Goal: Task Accomplishment & Management: Manage account settings

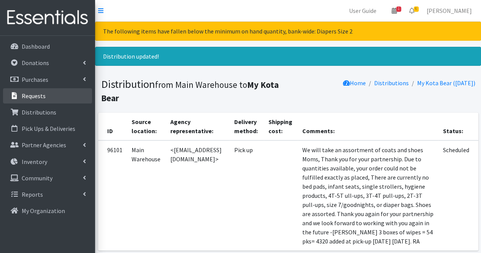
click at [45, 100] on link "Requests" at bounding box center [47, 95] width 89 height 15
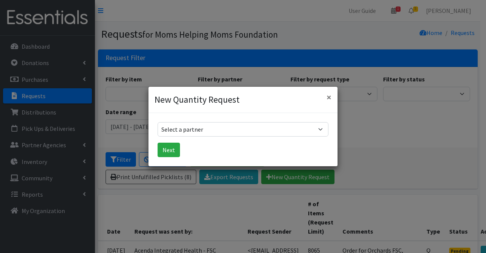
click at [232, 131] on select "Select a partner Acenda Integrated Health - FSC Acenda Integrated Health - Mate…" at bounding box center [243, 129] width 171 height 14
select select "1986"
click at [158, 122] on select "Select a partner Acenda Integrated Health - FSC Acenda Integrated Health - Mate…" at bounding box center [243, 129] width 171 height 14
click at [169, 152] on button "Next" at bounding box center [169, 149] width 22 height 14
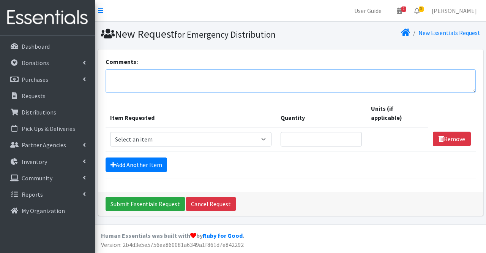
click at [127, 78] on textarea "Comments:" at bounding box center [291, 81] width 370 height 24
click at [124, 76] on textarea "Fransiscan Charities" at bounding box center [291, 81] width 370 height 24
click at [176, 81] on textarea "Franciscan Charities" at bounding box center [291, 81] width 370 height 24
type textarea "Franciscan Charities"
click at [219, 139] on select "Select an item # of Children this order will serve # of Individuals Living in H…" at bounding box center [191, 139] width 162 height 14
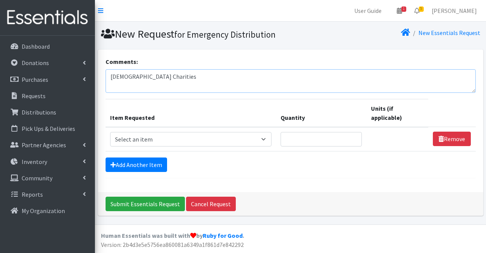
click at [338, 81] on textarea "[DEMOGRAPHIC_DATA] Charities" at bounding box center [291, 81] width 370 height 24
click at [54, 112] on p "Distributions" at bounding box center [39, 112] width 35 height 8
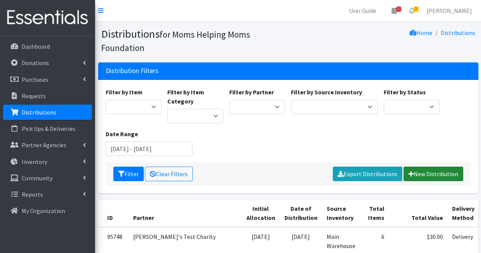
click at [429, 169] on link "New Distribution" at bounding box center [433, 173] width 60 height 14
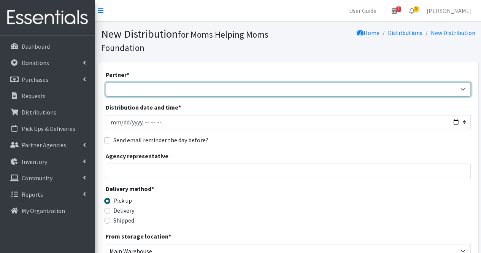
click at [172, 92] on select "Acenda Integrated Health - FSC Acenda Integrated Health - Maternal Health Alter…" at bounding box center [288, 89] width 365 height 14
select select "1986"
click at [106, 82] on select "Acenda Integrated Health - FSC Acenda Integrated Health - Maternal Health Alter…" at bounding box center [288, 89] width 365 height 14
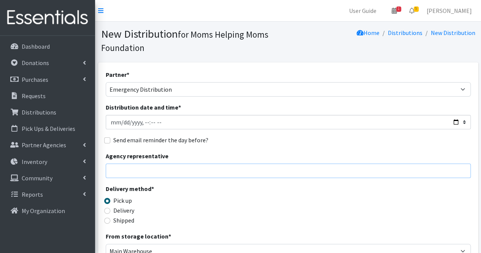
click at [121, 171] on input "Agency representative" at bounding box center [288, 170] width 365 height 14
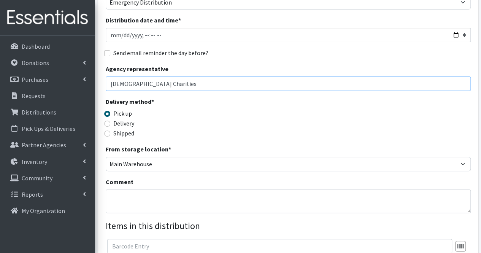
scroll to position [87, 0]
type input "Franciscan Charities"
click at [128, 194] on textarea "Comment" at bounding box center [288, 201] width 365 height 24
type textarea "S"
type textarea "A"
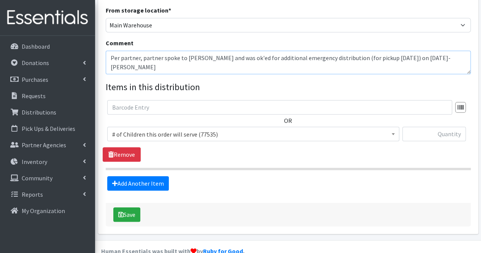
scroll to position [240, 0]
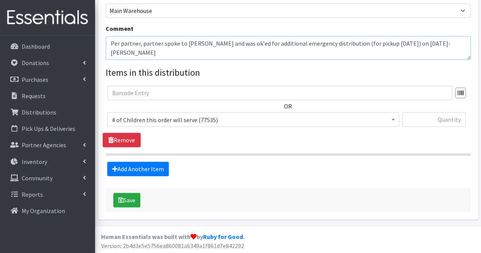
type textarea "Per partner, partner spoke to Judi and was ok'ed for additional emergency distr…"
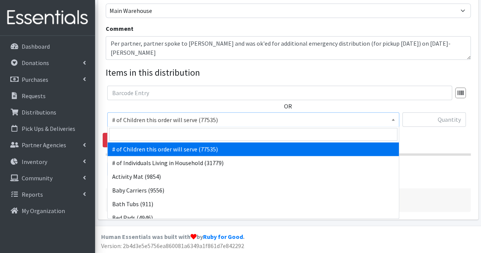
click at [168, 119] on span "# of Children this order will serve (77535)" at bounding box center [253, 119] width 282 height 11
click at [163, 138] on input "search" at bounding box center [253, 134] width 288 height 13
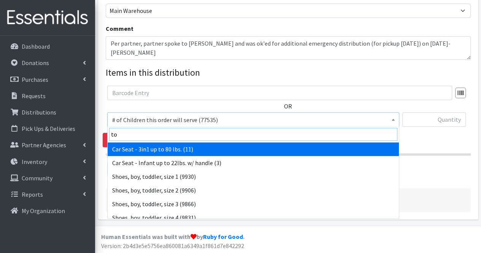
type input "toy"
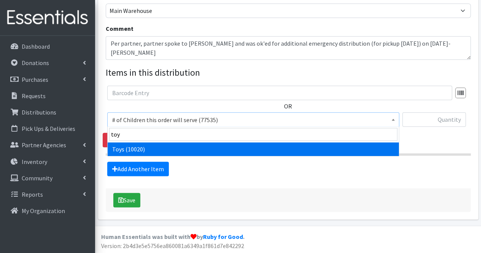
select select "6264"
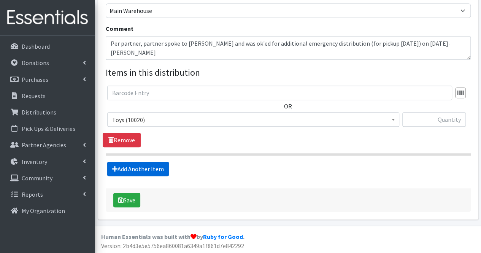
click at [148, 164] on link "Add Another Item" at bounding box center [138, 168] width 62 height 14
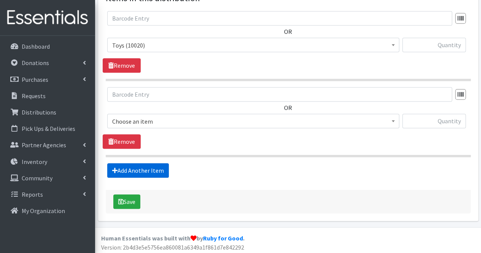
scroll to position [315, 0]
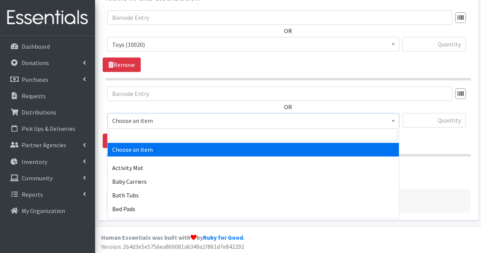
click at [147, 118] on span "Choose an item" at bounding box center [253, 120] width 282 height 11
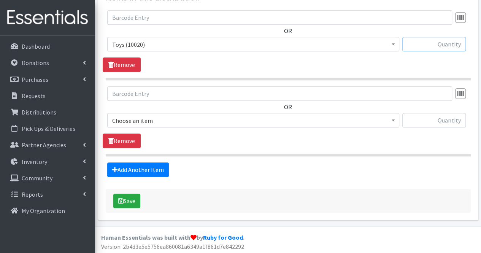
click at [446, 43] on input "text" at bounding box center [433, 44] width 63 height 14
type input "1"
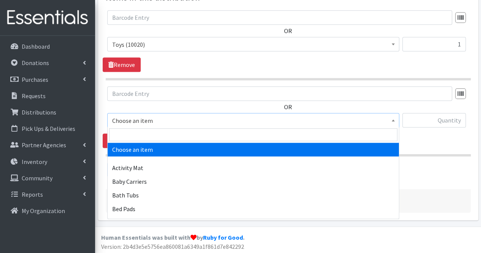
click at [169, 120] on span "Choose an item" at bounding box center [253, 120] width 282 height 11
click at [162, 139] on input "search" at bounding box center [253, 134] width 288 height 13
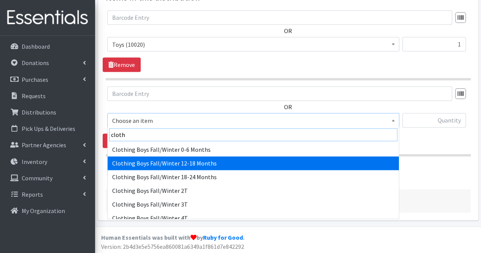
type input "cloth"
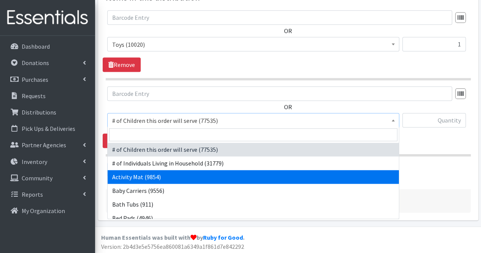
scroll to position [20, 0]
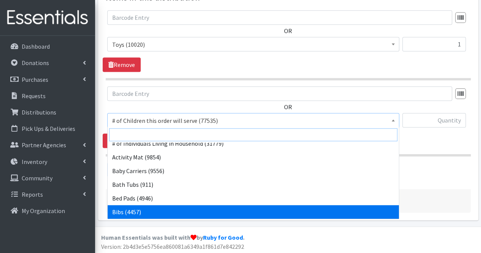
click at [162, 139] on input "search" at bounding box center [253, 134] width 288 height 13
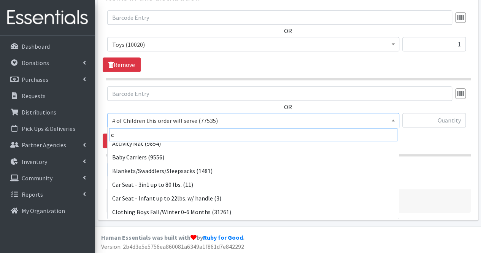
scroll to position [0, 0]
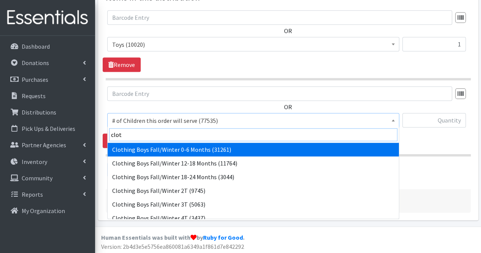
type input "cloth"
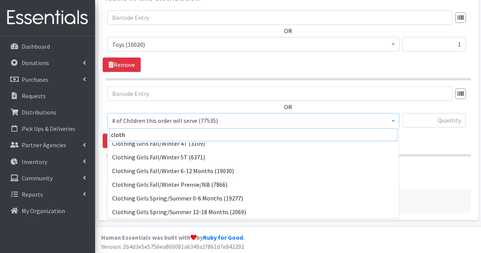
scroll to position [334, 0]
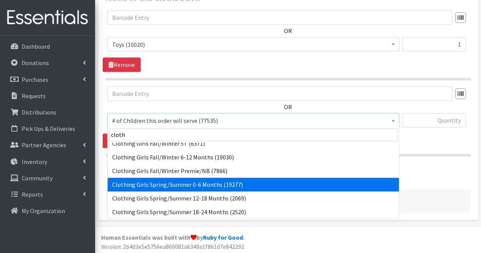
select select "5764"
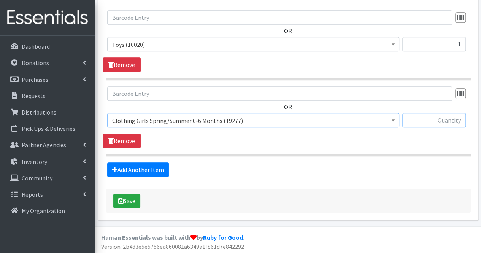
click at [443, 114] on input "text" at bounding box center [433, 120] width 63 height 14
type input "5"
type input "40"
click at [144, 168] on link "Add Another Item" at bounding box center [138, 169] width 62 height 14
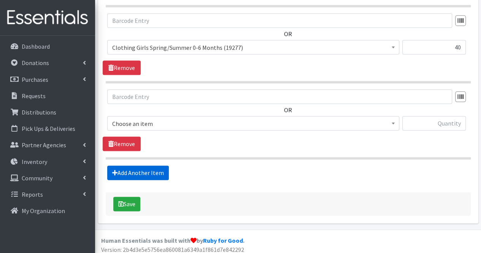
scroll to position [391, 0]
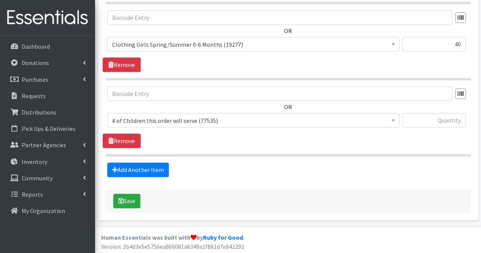
click at [142, 121] on span "# of Children this order will serve (77535)" at bounding box center [253, 120] width 282 height 11
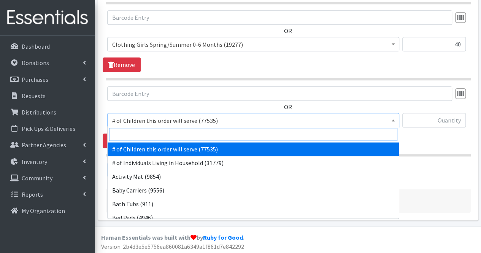
click at [138, 136] on input "search" at bounding box center [253, 134] width 288 height 13
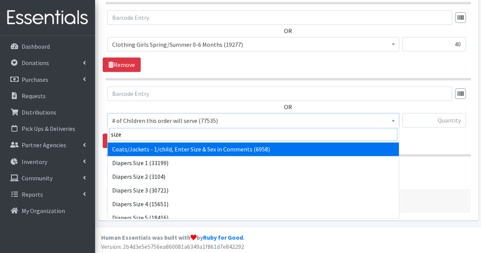
type input "size 2"
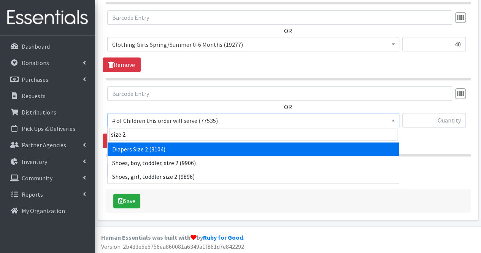
select select "1965"
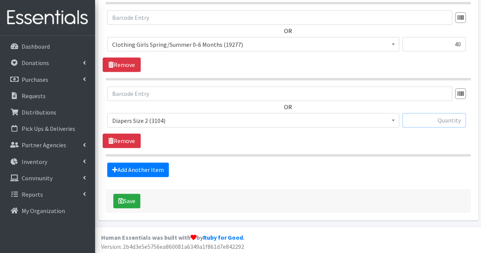
click at [429, 120] on input "text" at bounding box center [433, 120] width 63 height 14
type input "62"
click at [133, 163] on link "Add Another Item" at bounding box center [138, 169] width 62 height 14
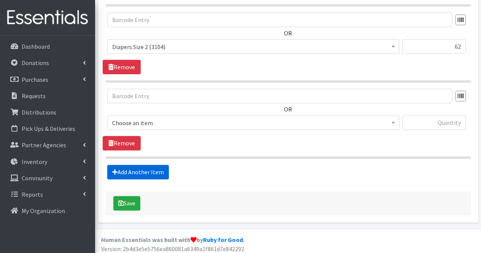
scroll to position [467, 0]
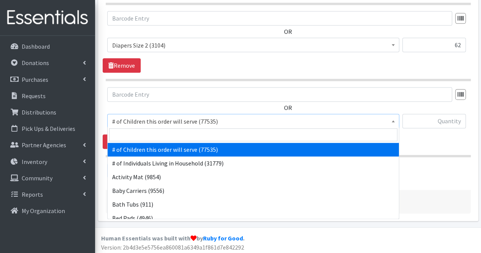
click at [134, 125] on span "# of Children this order will serve (77535)" at bounding box center [253, 121] width 292 height 14
click at [134, 132] on input "search" at bounding box center [253, 134] width 288 height 13
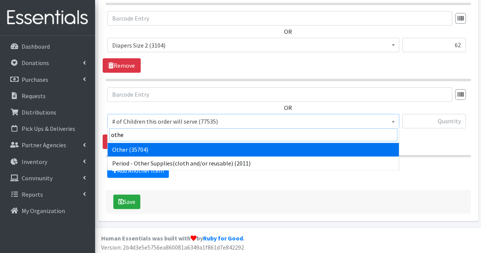
type input "other"
select select "316"
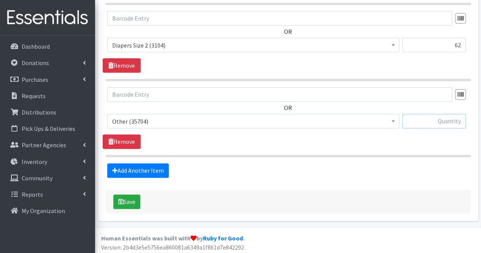
click at [437, 116] on input "text" at bounding box center [433, 121] width 63 height 14
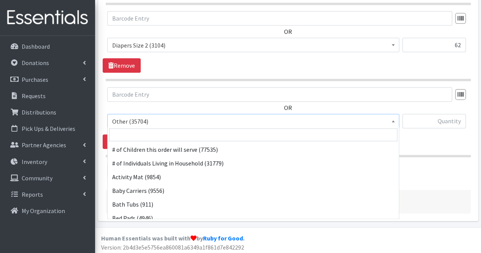
click at [375, 120] on span "Other (35704)" at bounding box center [253, 121] width 282 height 11
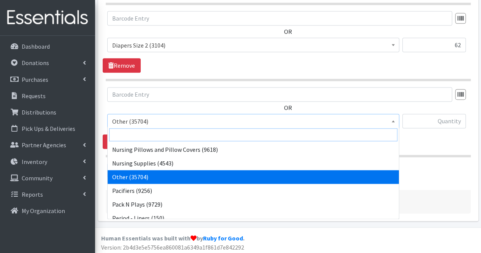
click at [340, 134] on input "search" at bounding box center [253, 134] width 288 height 13
type input "m"
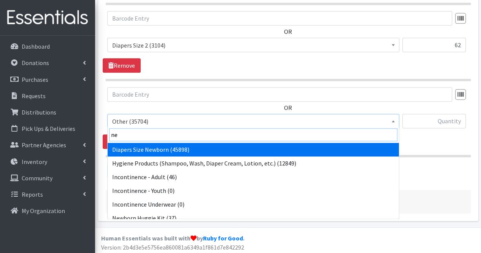
type input "new"
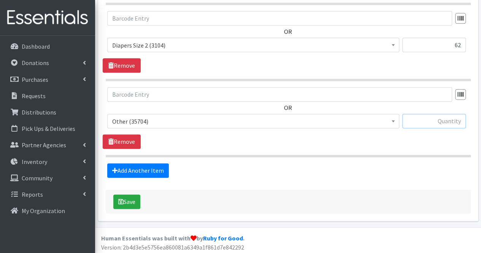
click at [453, 122] on input "text" at bounding box center [433, 121] width 63 height 14
type input "8"
click at [141, 166] on link "Add Another Item" at bounding box center [138, 170] width 62 height 14
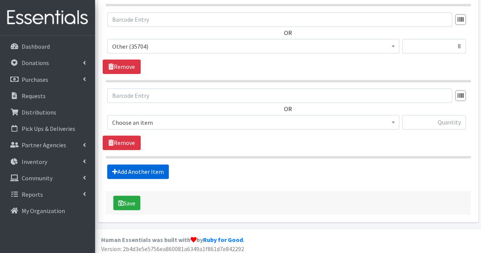
scroll to position [543, 0]
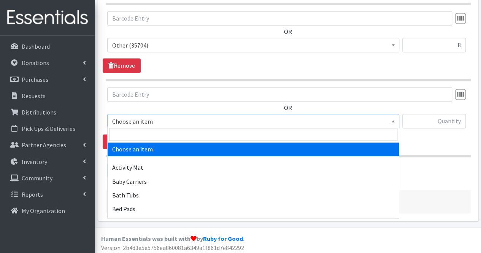
click at [147, 118] on span "Choose an item" at bounding box center [253, 121] width 282 height 11
click at [144, 135] on input "search" at bounding box center [253, 134] width 288 height 13
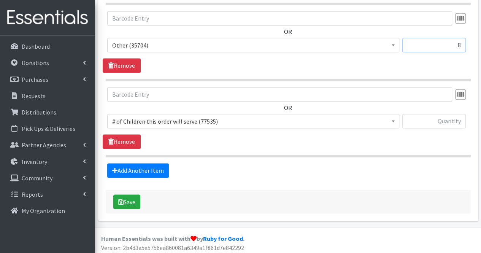
click at [462, 44] on input "8" at bounding box center [433, 45] width 63 height 14
type input "20"
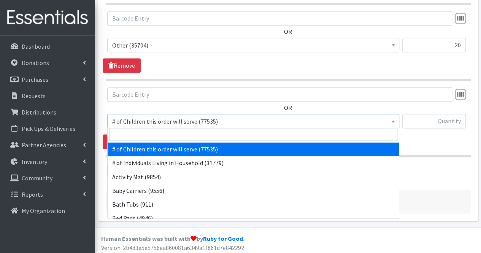
click at [157, 120] on span "# of Children this order will serve (77535)" at bounding box center [253, 121] width 282 height 11
click at [142, 137] on input "search" at bounding box center [253, 134] width 288 height 13
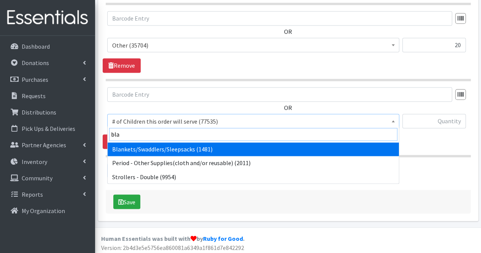
type input "blan"
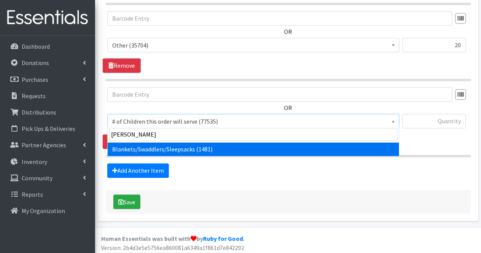
select select "1933"
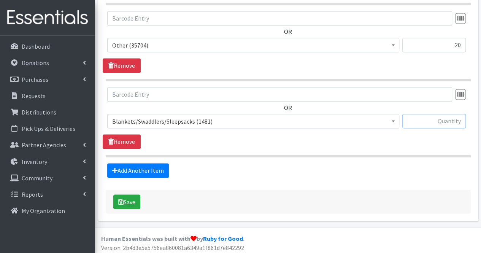
click at [438, 119] on input "text" at bounding box center [433, 121] width 63 height 14
type input "5"
click at [135, 166] on link "Add Another Item" at bounding box center [138, 170] width 62 height 14
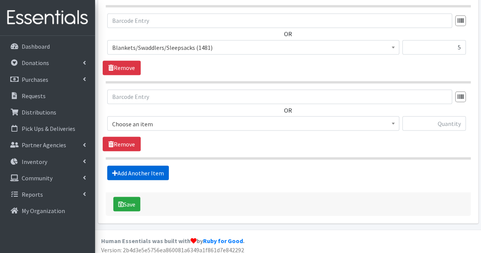
scroll to position [618, 0]
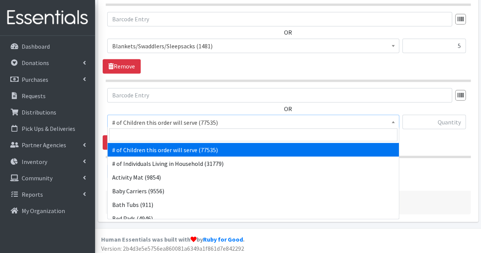
click at [138, 117] on span "# of Children this order will serve (77535)" at bounding box center [253, 122] width 282 height 11
click at [133, 132] on input "search" at bounding box center [253, 134] width 288 height 13
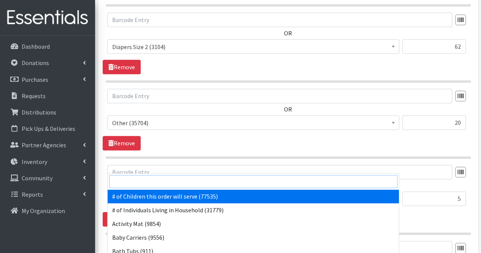
scroll to position [464, 0]
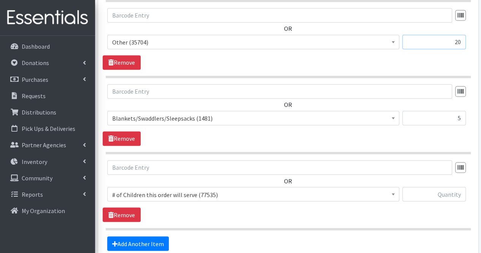
click at [460, 123] on div "OR # of Children this order will serve (77535) # of Individuals Living in House…" at bounding box center [288, 5] width 365 height 450
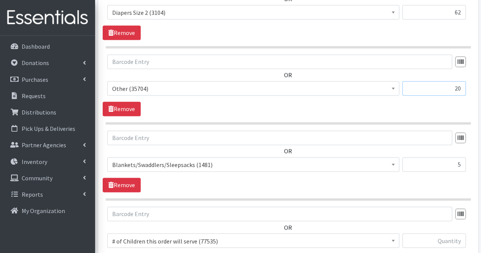
scroll to position [491, 0]
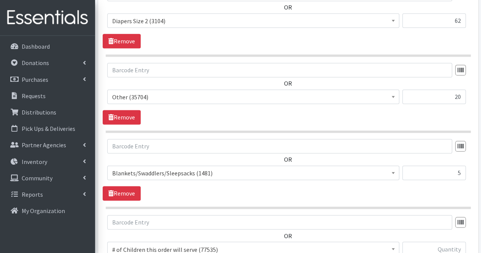
click at [460, 123] on section "OR # of Children this order will serve (77535) # of Individuals Living in House…" at bounding box center [288, 98] width 365 height 70
click at [460, 95] on input "20" at bounding box center [433, 96] width 63 height 14
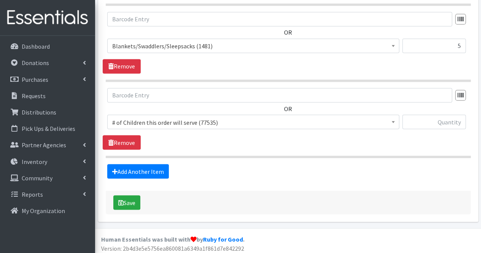
type input "32"
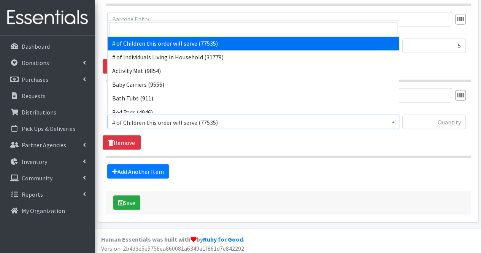
click at [261, 117] on span "# of Children this order will serve (77535)" at bounding box center [253, 122] width 282 height 11
click at [209, 29] on input "search" at bounding box center [253, 28] width 288 height 13
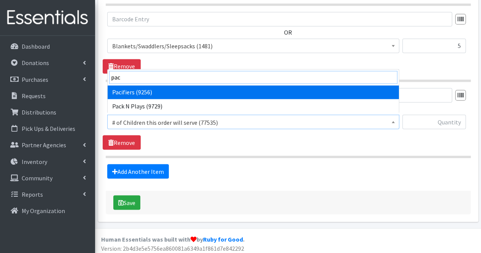
type input "pack"
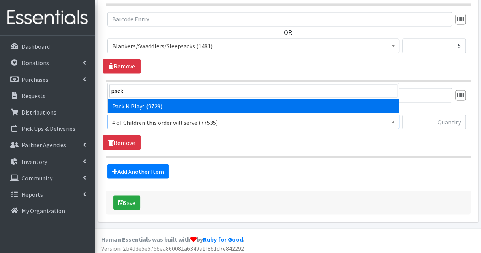
select select "1982"
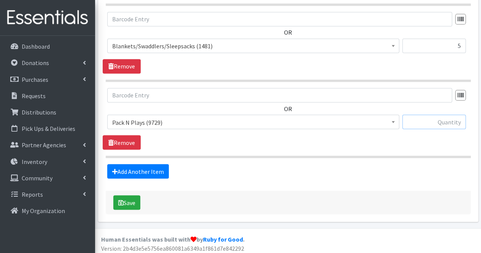
click at [446, 120] on input "text" at bounding box center [433, 121] width 63 height 14
type input "1"
click at [128, 169] on link "Add Another Item" at bounding box center [138, 171] width 62 height 14
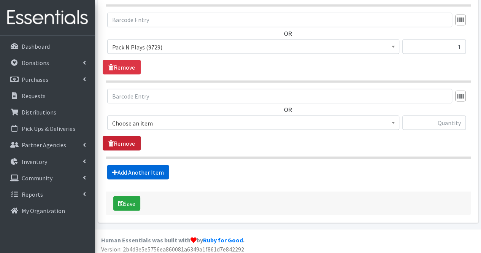
scroll to position [694, 0]
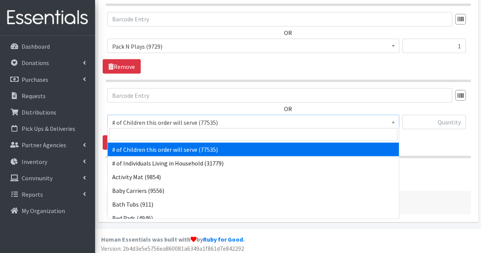
click at [132, 122] on span "# of Children this order will serve (77535)" at bounding box center [253, 122] width 282 height 11
click at [130, 130] on input "search" at bounding box center [253, 134] width 288 height 13
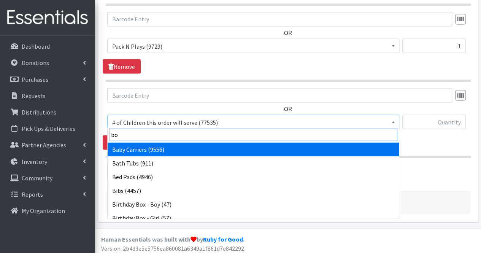
type input "boo"
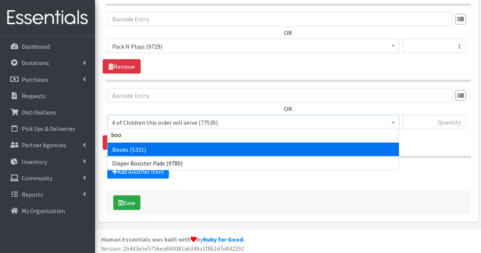
select select "1947"
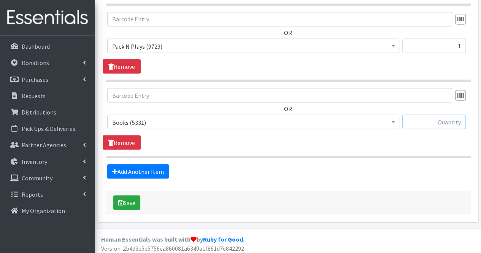
click at [456, 118] on input "text" at bounding box center [433, 121] width 63 height 14
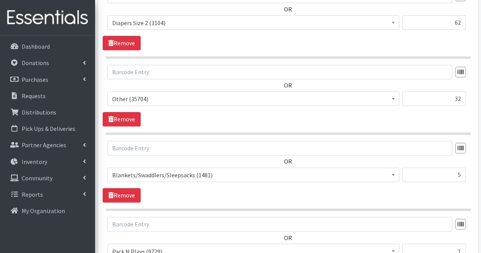
scroll to position [489, 0]
type input "5"
click at [454, 175] on input "5" at bounding box center [433, 175] width 63 height 14
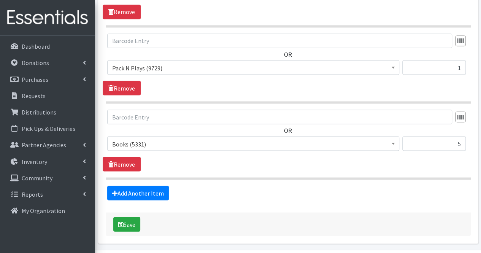
scroll to position [694, 0]
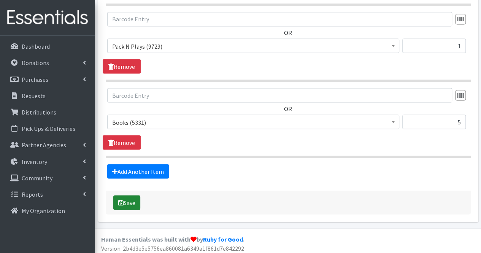
type input "9"
click at [136, 198] on button "Save" at bounding box center [126, 202] width 27 height 14
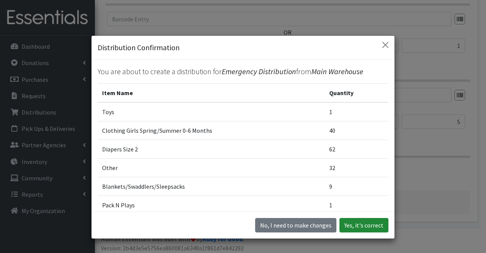
click at [362, 229] on button "Yes, it's correct" at bounding box center [364, 225] width 49 height 14
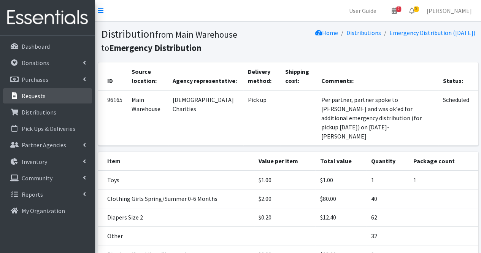
click at [40, 91] on link "Requests" at bounding box center [47, 95] width 89 height 15
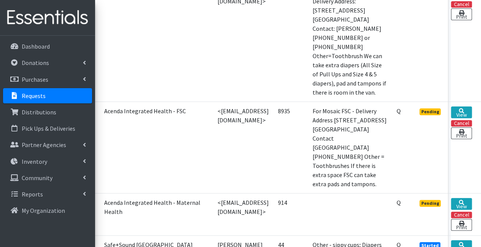
scroll to position [259, 54]
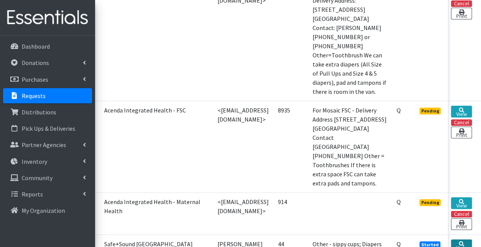
click at [459, 241] on icon at bounding box center [461, 243] width 5 height 5
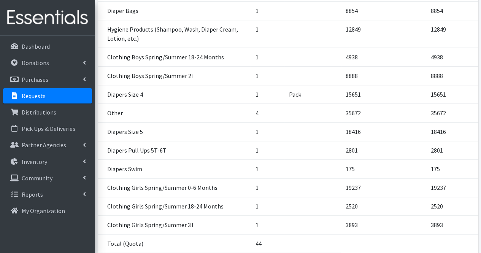
scroll to position [369, 0]
click at [43, 112] on p "Distributions" at bounding box center [39, 112] width 35 height 8
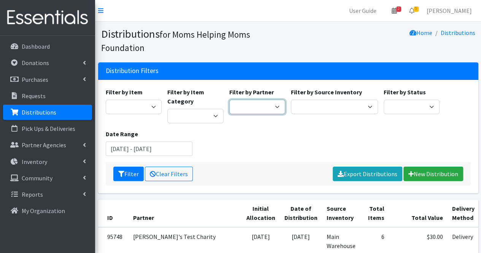
click at [246, 102] on select "Acenda Integrated Health - FSC Acenda Integrated Health - Maternal Health Alter…" at bounding box center [257, 107] width 56 height 14
select select "617"
click at [229, 100] on select "Acenda Integrated Health - FSC Acenda Integrated Health - Maternal Health Alter…" at bounding box center [257, 107] width 56 height 14
click at [125, 175] on button "Filter" at bounding box center [128, 173] width 30 height 14
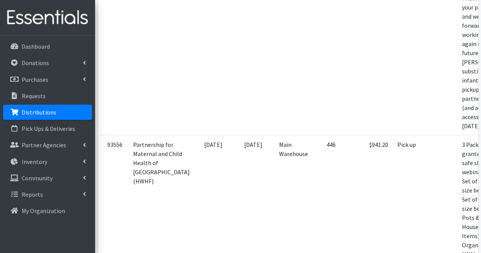
scroll to position [0, 52]
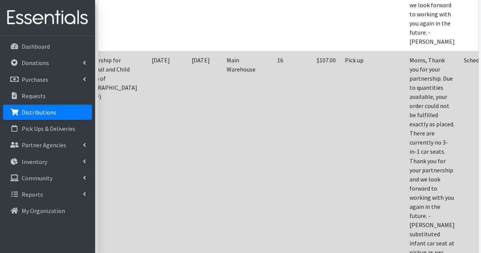
scroll to position [533, 0]
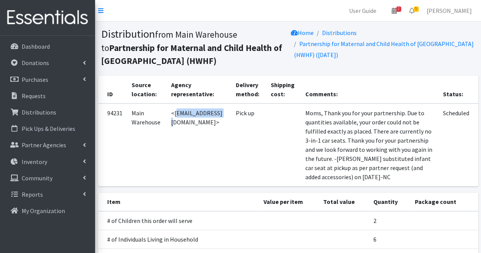
drag, startPoint x: 172, startPoint y: 112, endPoint x: 219, endPoint y: 113, distance: 46.7
click at [219, 113] on td "<[EMAIL_ADDRESS][DOMAIN_NAME]>" at bounding box center [198, 144] width 65 height 83
copy td "[EMAIL_ADDRESS][DOMAIN_NAME]"
click at [53, 114] on p "Distributions" at bounding box center [39, 112] width 35 height 8
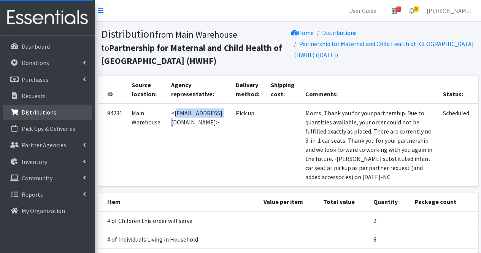
click at [53, 114] on p "Distributions" at bounding box center [39, 112] width 35 height 8
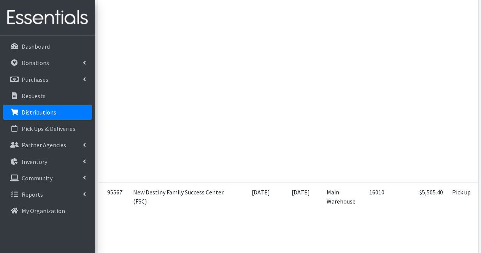
scroll to position [2006, 0]
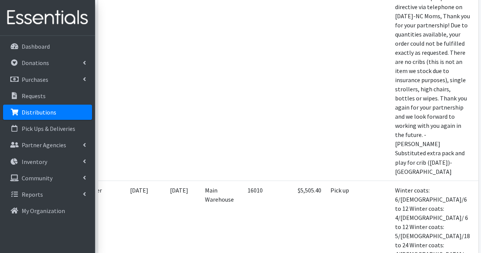
scroll to position [0, 123]
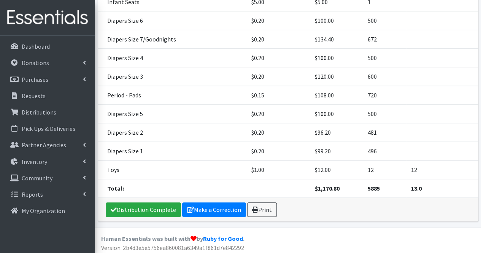
scroll to position [263, 0]
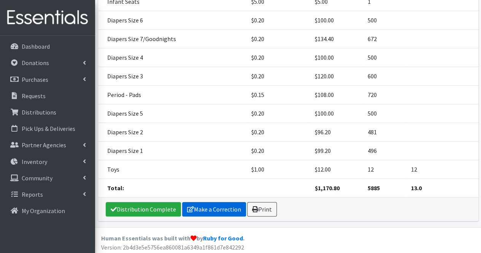
click at [222, 209] on link "Make a Correction" at bounding box center [214, 209] width 64 height 14
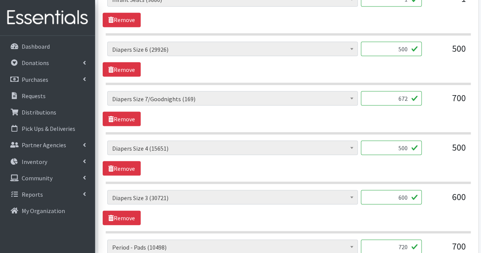
scroll to position [473, 0]
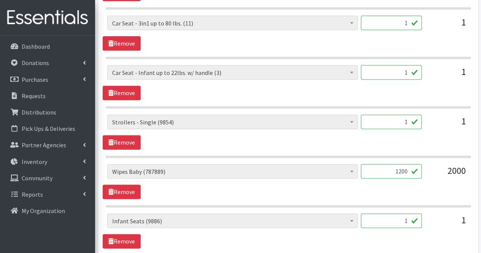
click at [408, 171] on input "1200" at bounding box center [391, 171] width 61 height 14
click at [395, 171] on input "12004080" at bounding box center [391, 171] width 61 height 14
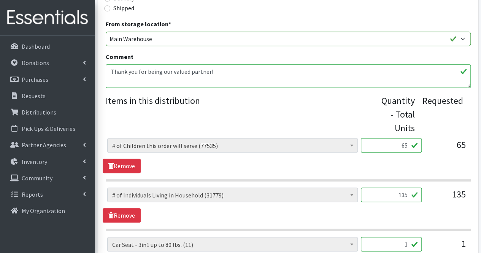
scroll to position [105, 0]
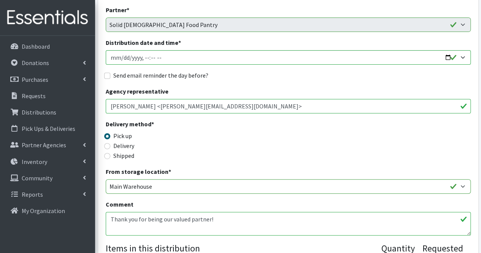
type input "4080"
click at [280, 221] on textarea "Thank you for being our valued partner!" at bounding box center [288, 224] width 365 height 24
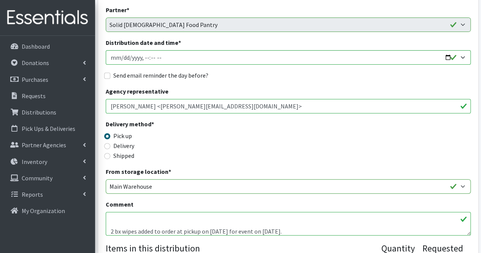
type textarea "Thank you for being our valued partner! 2 bx wipes added to order at pickup on …"
click at [373, 160] on div "Delivery method * Pick up Delivery Shipped Shipping cost" at bounding box center [288, 142] width 365 height 47
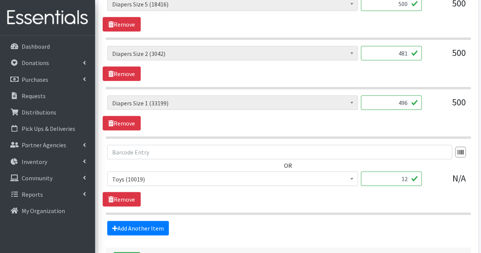
scroll to position [1002, 0]
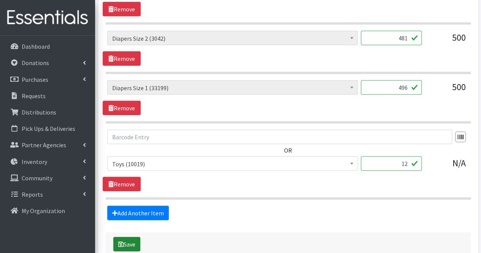
click at [130, 237] on button "Save" at bounding box center [126, 244] width 27 height 14
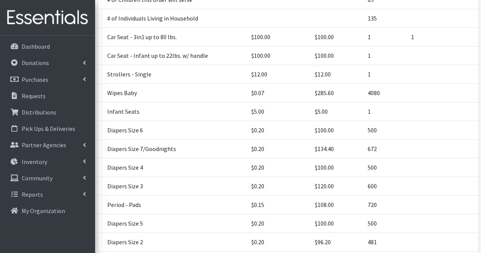
scroll to position [340, 0]
